Goal: Task Accomplishment & Management: Complete application form

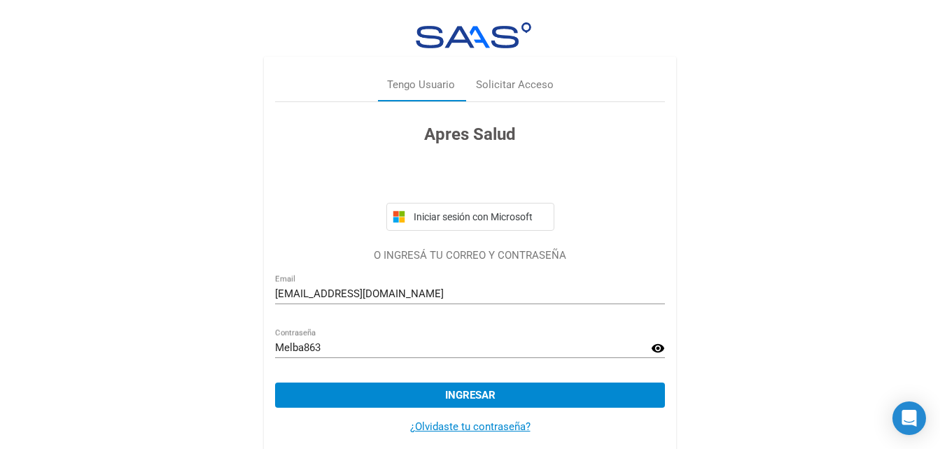
click at [658, 346] on mat-icon "visibility" at bounding box center [658, 348] width 14 height 17
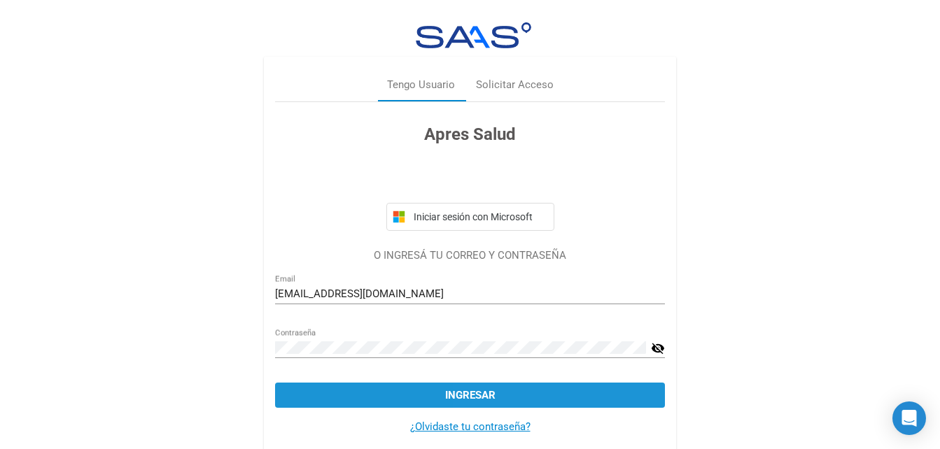
click at [558, 401] on button "Ingresar" at bounding box center [470, 395] width 390 height 25
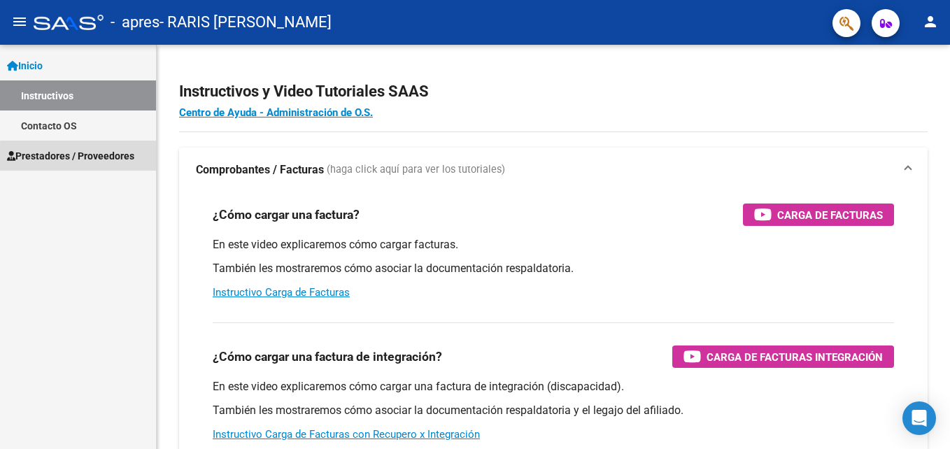
click at [101, 159] on span "Prestadores / Proveedores" at bounding box center [70, 155] width 127 height 15
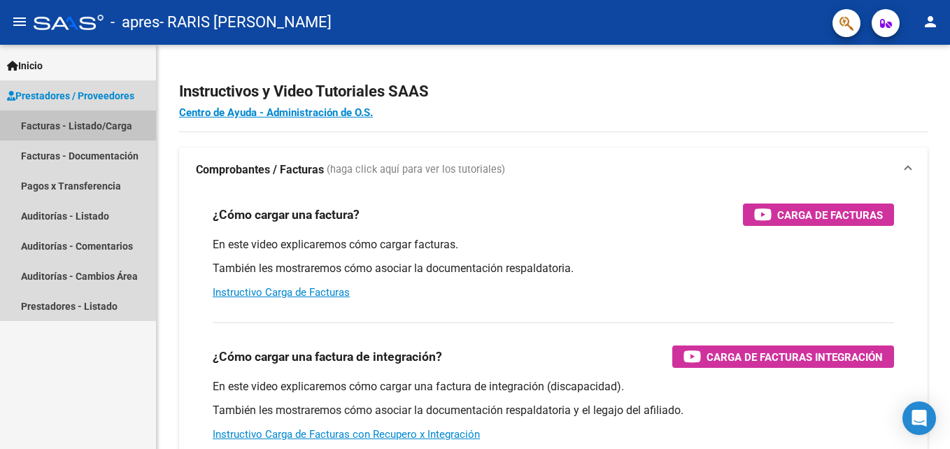
click at [108, 126] on link "Facturas - Listado/Carga" at bounding box center [78, 126] width 156 height 30
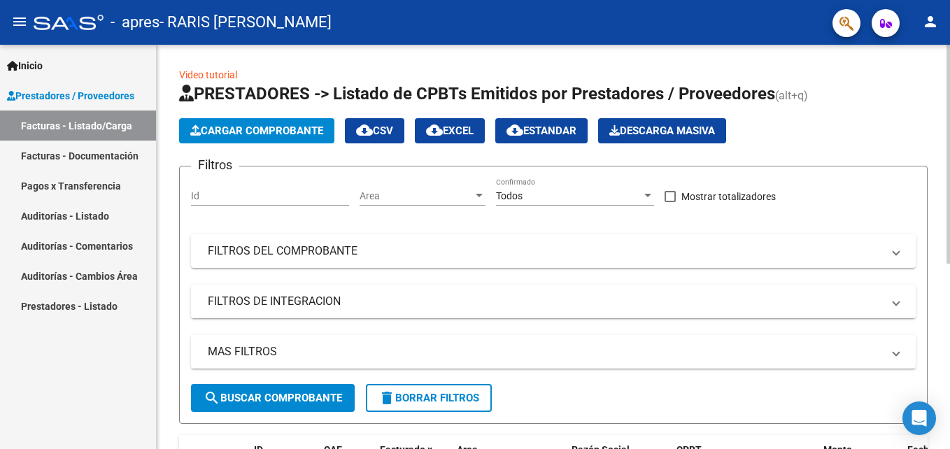
click at [268, 131] on span "Cargar Comprobante" at bounding box center [256, 131] width 133 height 13
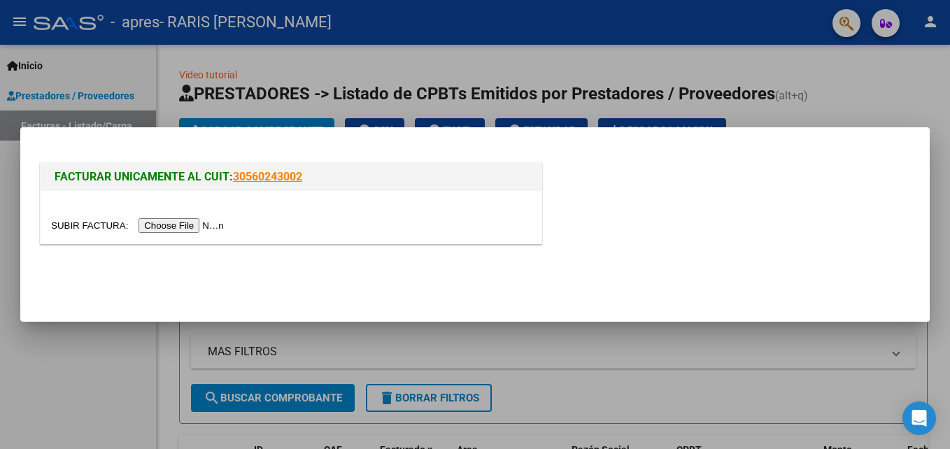
click at [181, 225] on input "file" at bounding box center [139, 225] width 177 height 15
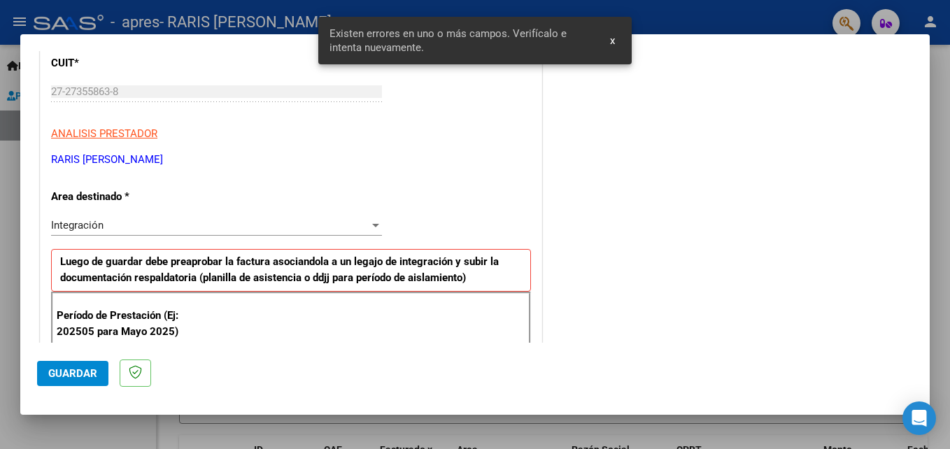
scroll to position [315, 0]
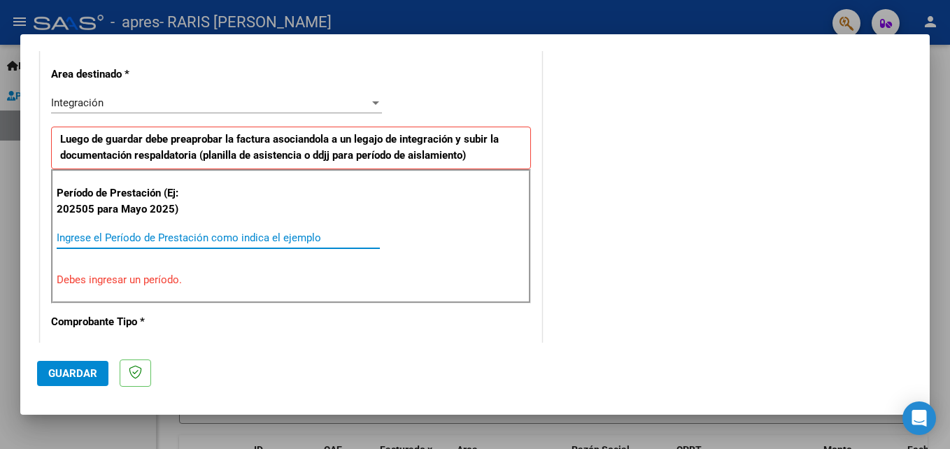
click at [103, 238] on input "Ingrese el Período de Prestación como indica el ejemplo" at bounding box center [218, 238] width 323 height 13
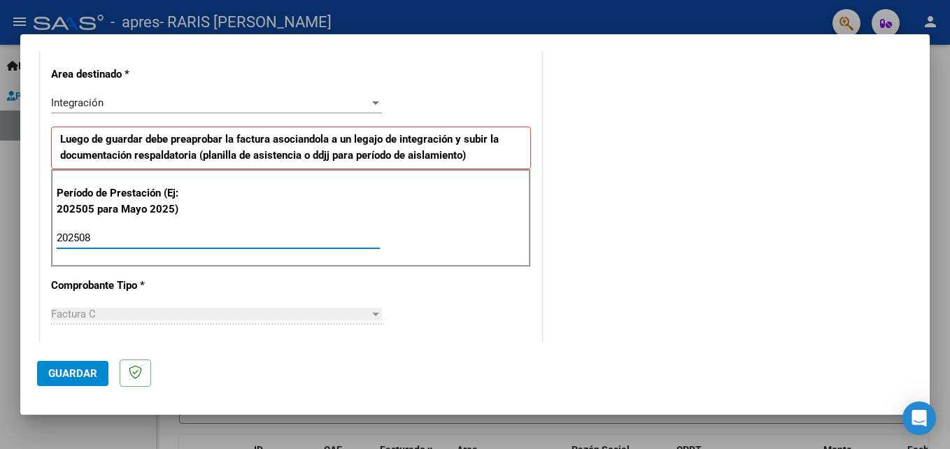
type input "202508"
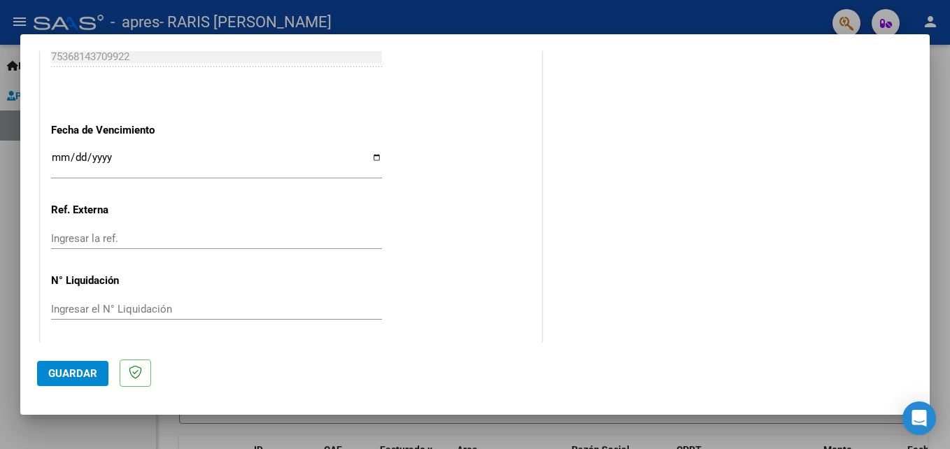
scroll to position [940, 0]
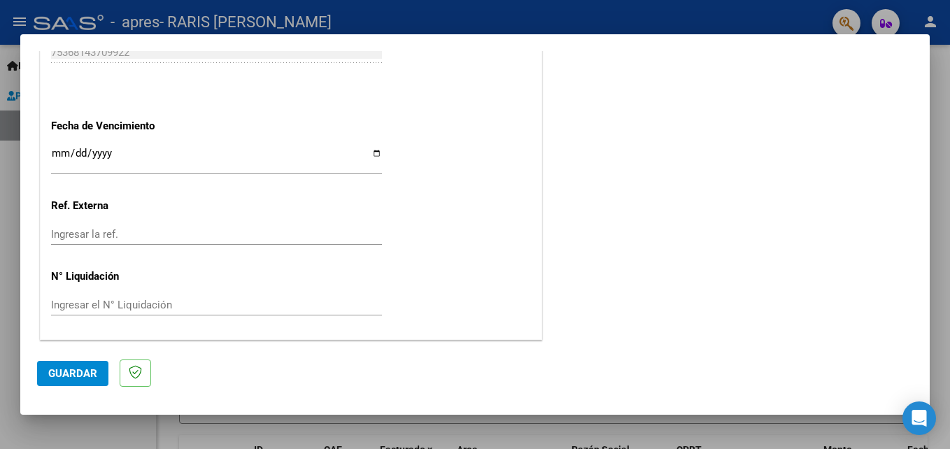
click at [64, 148] on input "Ingresar la fecha" at bounding box center [216, 159] width 331 height 22
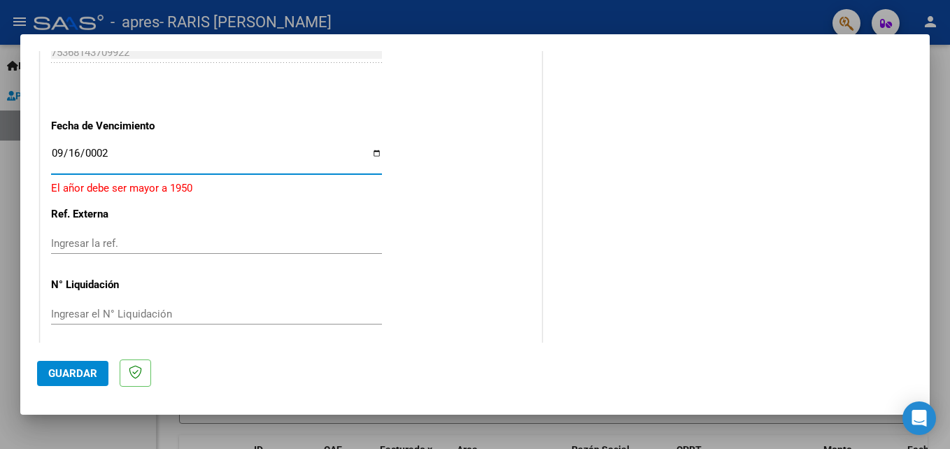
type input "0022-09-16"
type input "[DATE]"
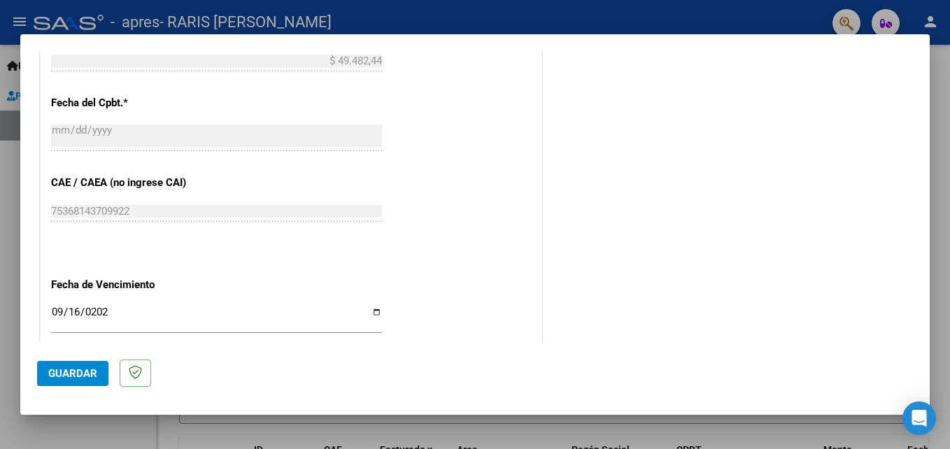
scroll to position [753, 0]
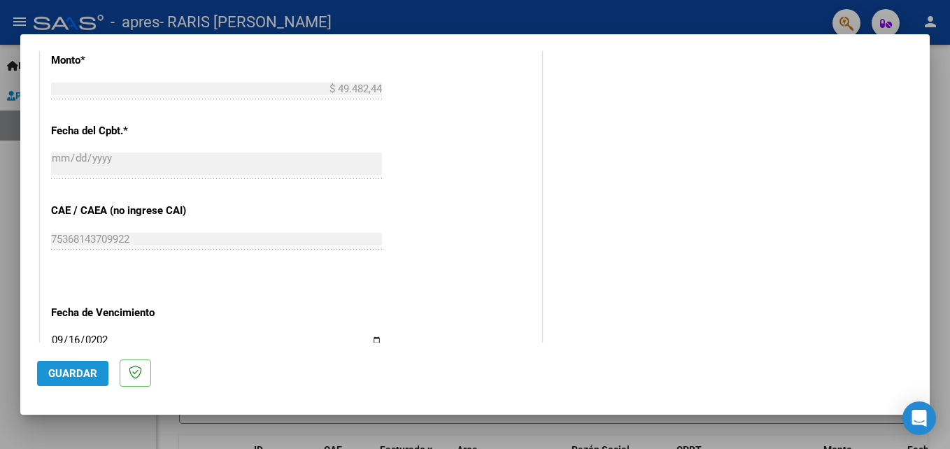
click at [88, 375] on span "Guardar" at bounding box center [72, 373] width 49 height 13
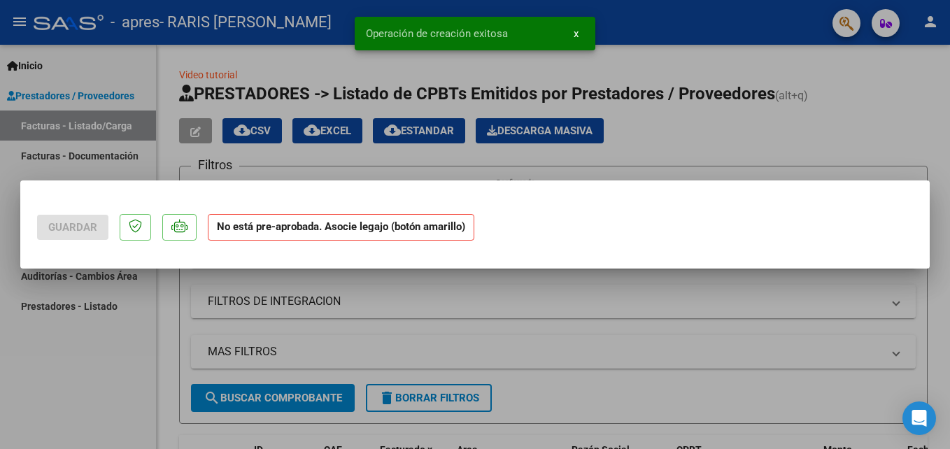
scroll to position [0, 0]
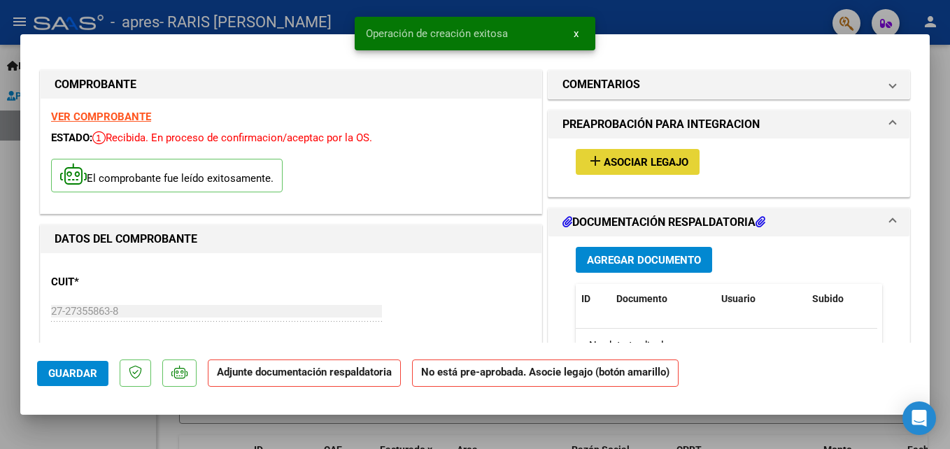
click at [646, 162] on span "Asociar Legajo" at bounding box center [646, 162] width 85 height 13
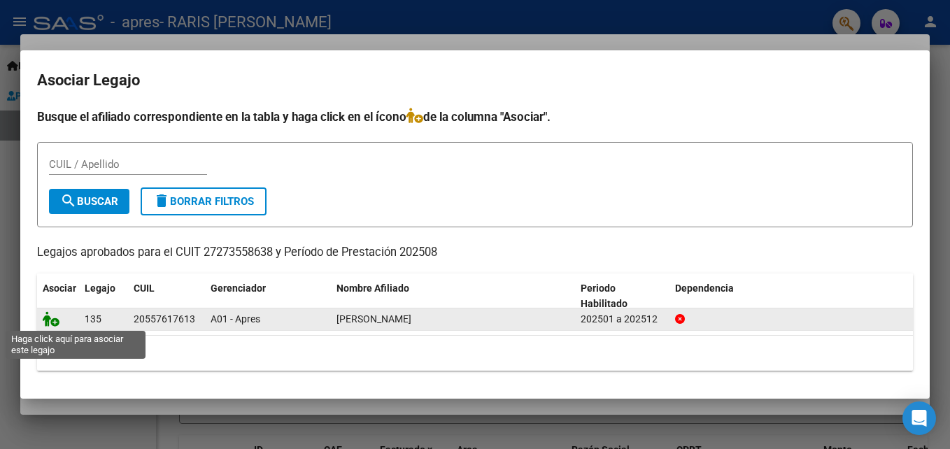
click at [56, 321] on icon at bounding box center [51, 318] width 17 height 15
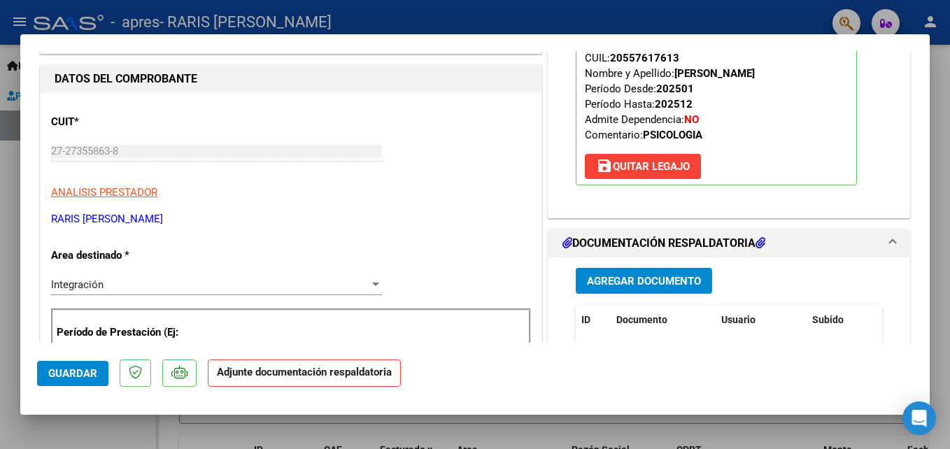
scroll to position [168, 0]
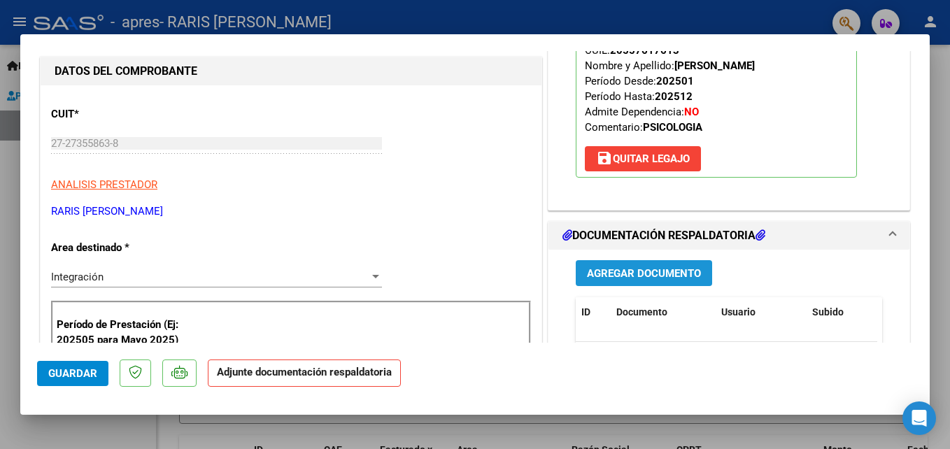
click at [628, 269] on span "Agregar Documento" at bounding box center [644, 273] width 114 height 13
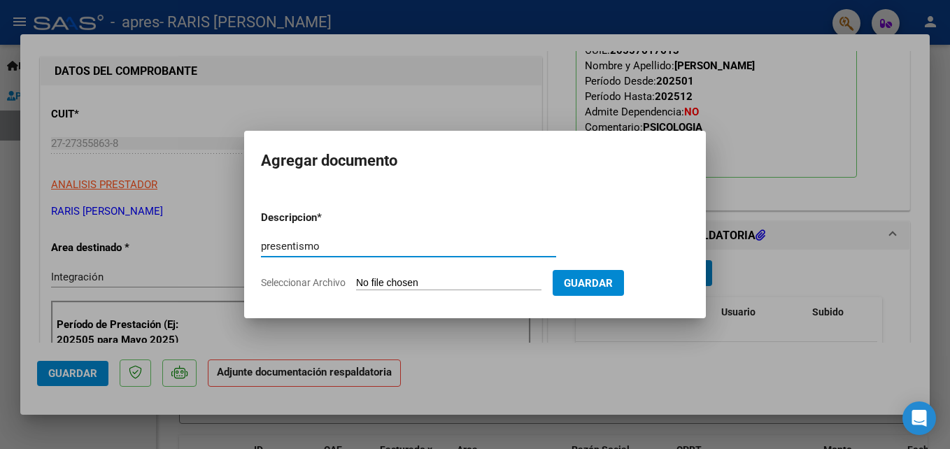
type input "presentismo"
click at [368, 281] on input "Seleccionar Archivo" at bounding box center [448, 283] width 185 height 13
type input "C:\fakepath\PresentismoKanemanAgo25.pdf"
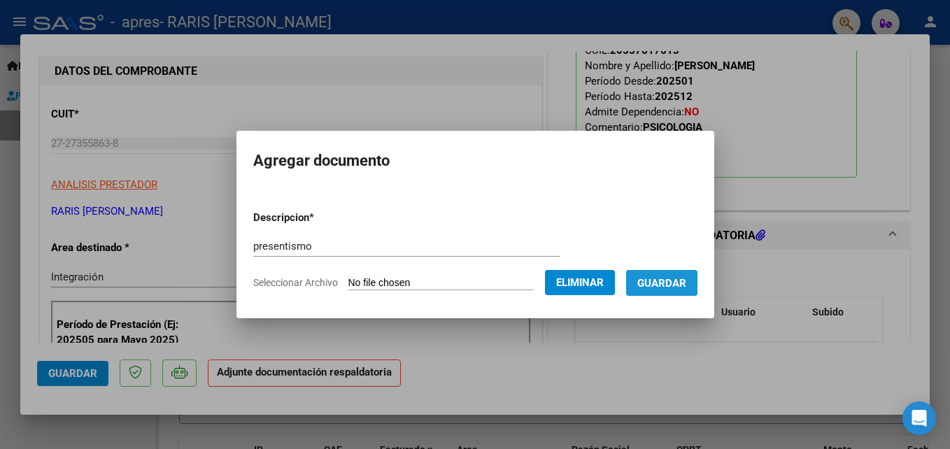
click at [686, 282] on span "Guardar" at bounding box center [661, 283] width 49 height 13
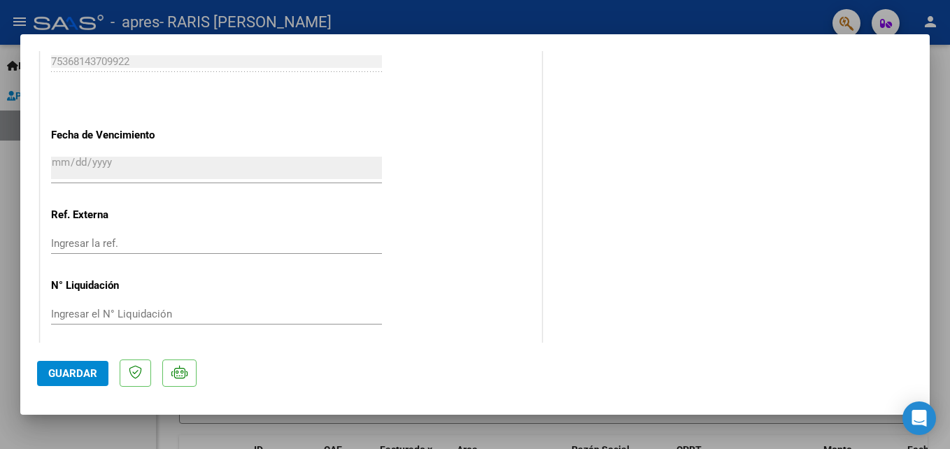
scroll to position [961, 0]
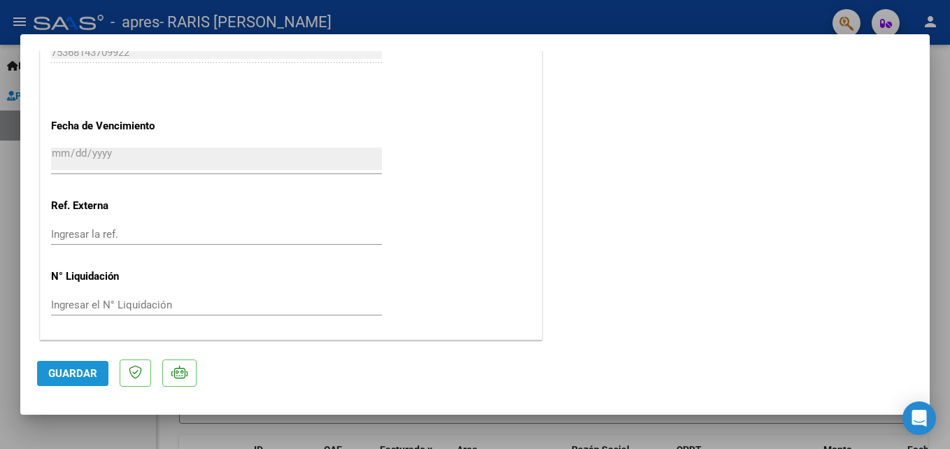
click at [69, 379] on span "Guardar" at bounding box center [72, 373] width 49 height 13
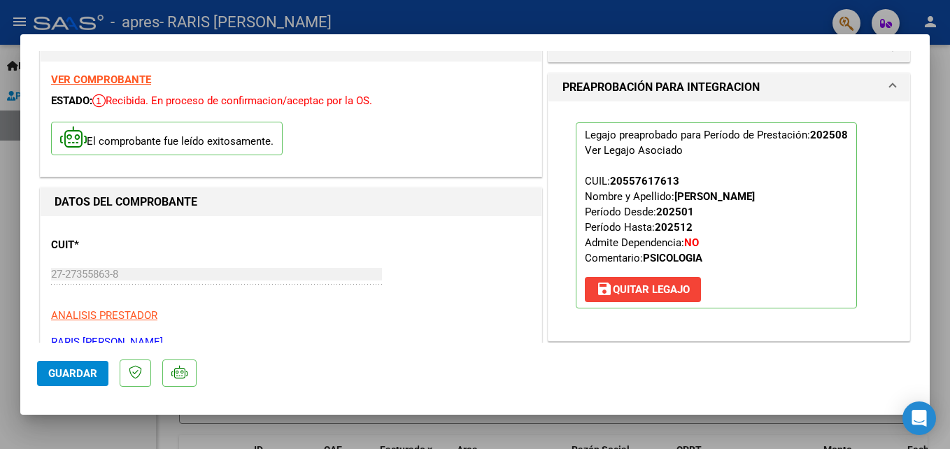
scroll to position [0, 0]
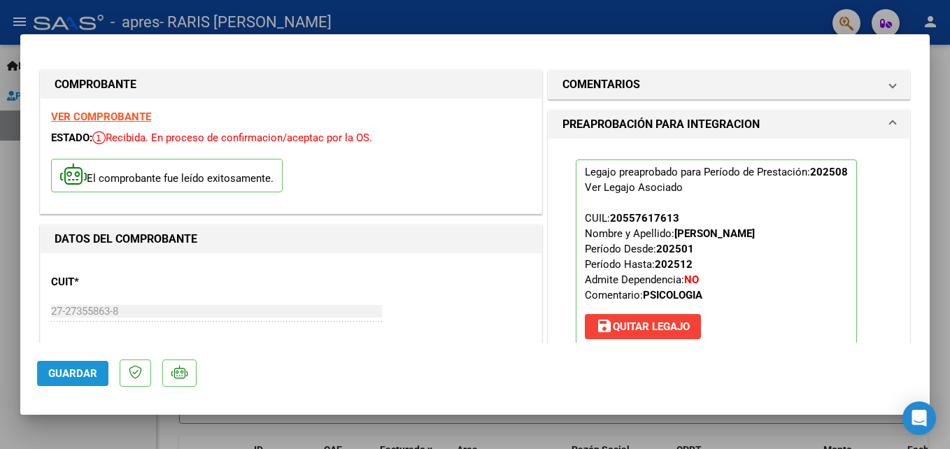
click at [71, 375] on span "Guardar" at bounding box center [72, 373] width 49 height 13
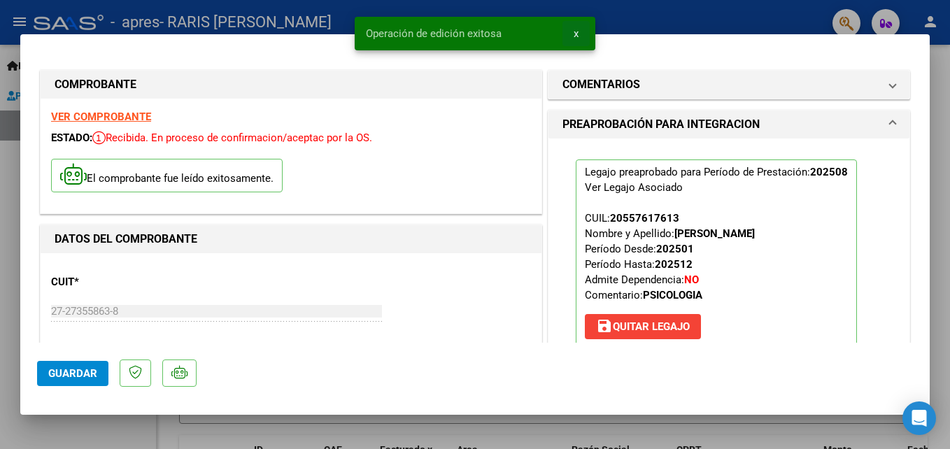
click at [577, 34] on span "x" at bounding box center [576, 33] width 5 height 13
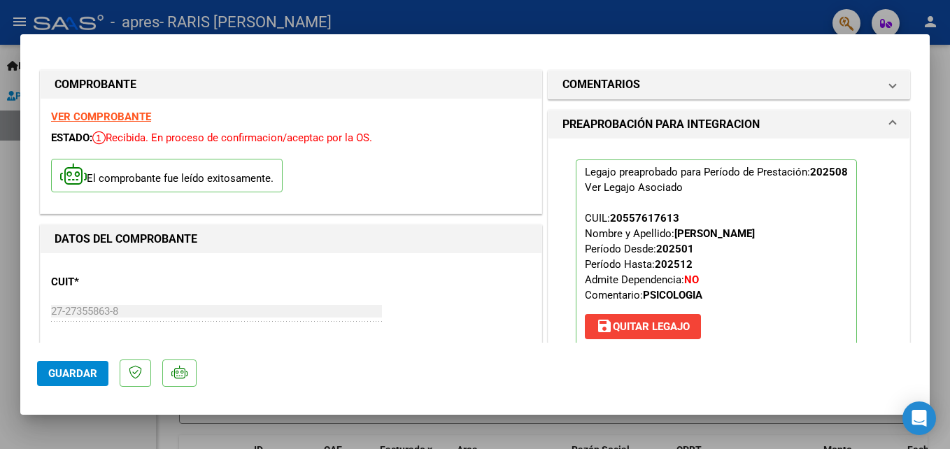
click at [597, 13] on div at bounding box center [475, 224] width 950 height 449
type input "$ 0,00"
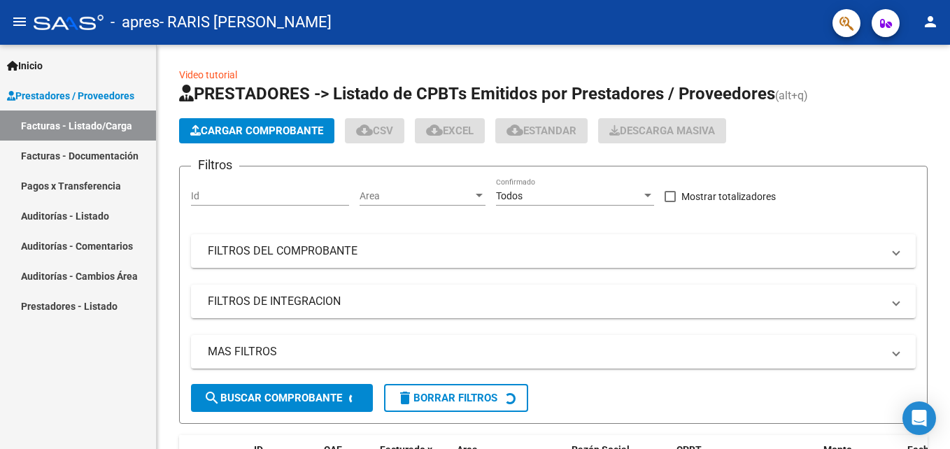
click at [597, 13] on div "- apres - RARIS [PERSON_NAME]" at bounding box center [428, 22] width 788 height 31
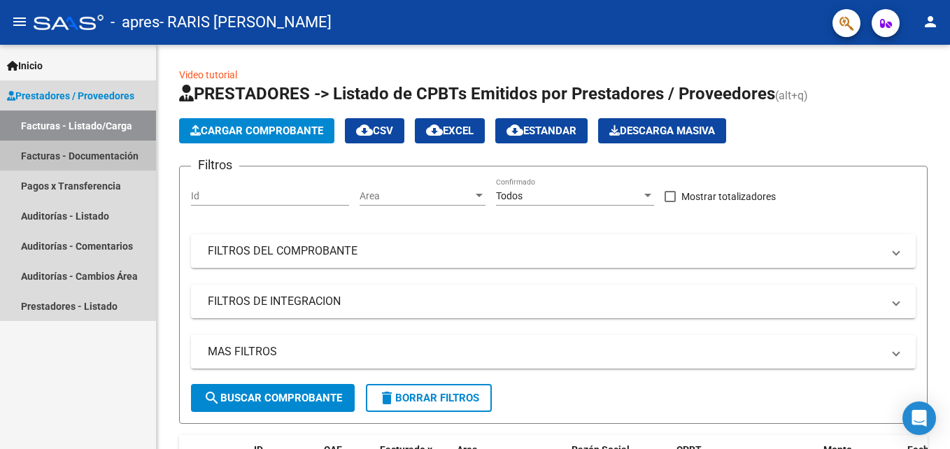
click at [79, 154] on link "Facturas - Documentación" at bounding box center [78, 156] width 156 height 30
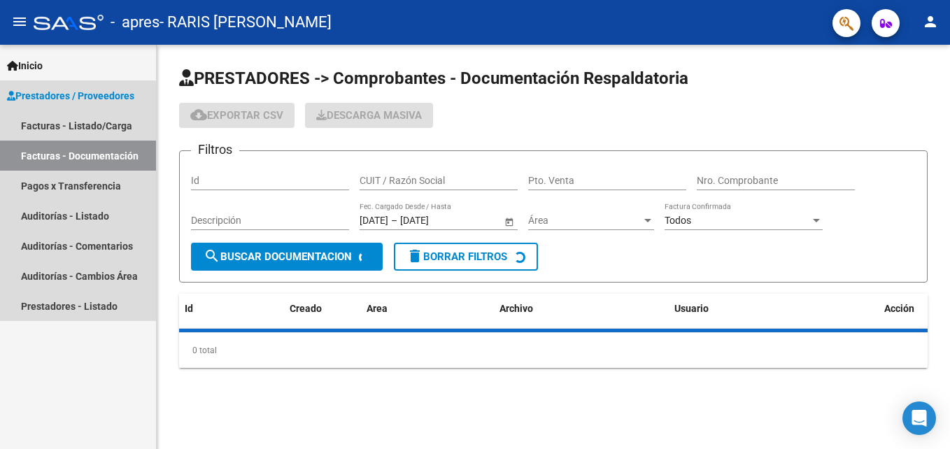
click at [79, 154] on link "Facturas - Documentación" at bounding box center [78, 156] width 156 height 30
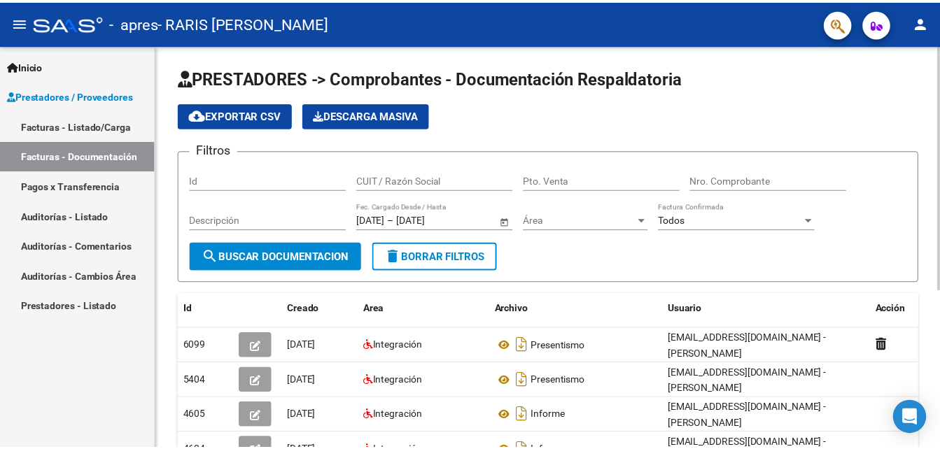
scroll to position [259, 0]
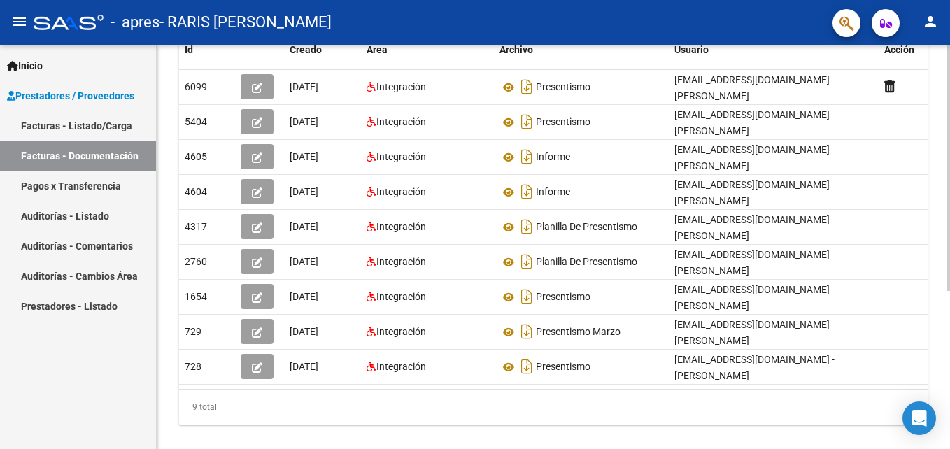
click at [939, 448] on div at bounding box center [948, 247] width 3 height 404
click at [939, 437] on div at bounding box center [948, 314] width 3 height 246
click at [927, 17] on mat-icon "person" at bounding box center [930, 21] width 17 height 17
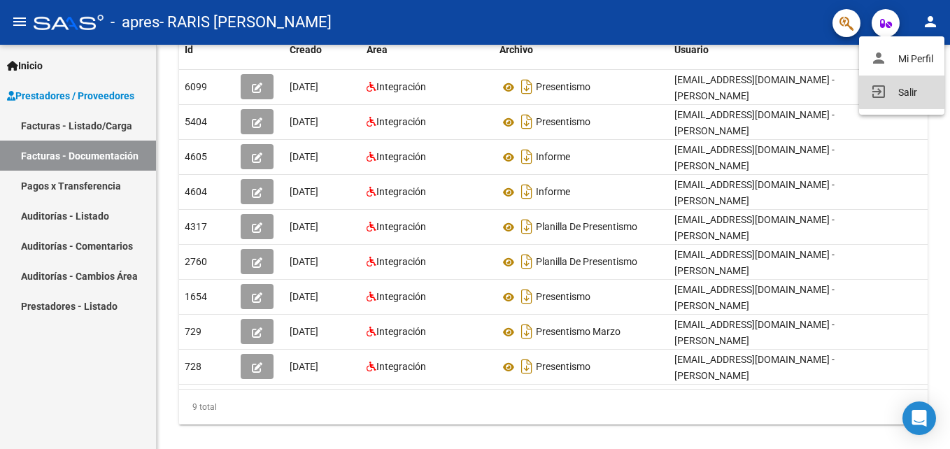
click at [912, 88] on button "exit_to_app Salir" at bounding box center [901, 93] width 85 height 34
